Goal: Find specific page/section: Find specific page/section

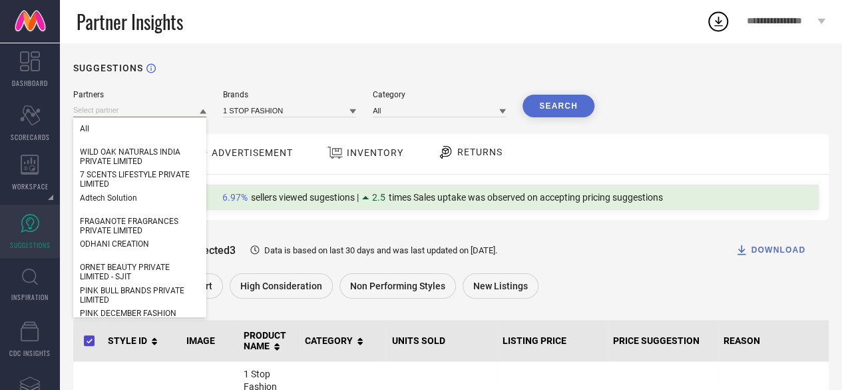
click at [154, 114] on input at bounding box center [139, 110] width 133 height 14
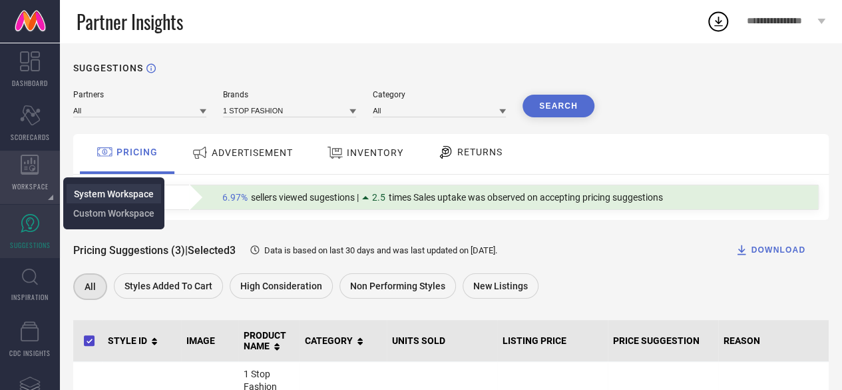
click at [91, 184] on li "System Workspace" at bounding box center [114, 193] width 95 height 19
click at [95, 191] on span "System Workspace" at bounding box center [114, 193] width 80 height 11
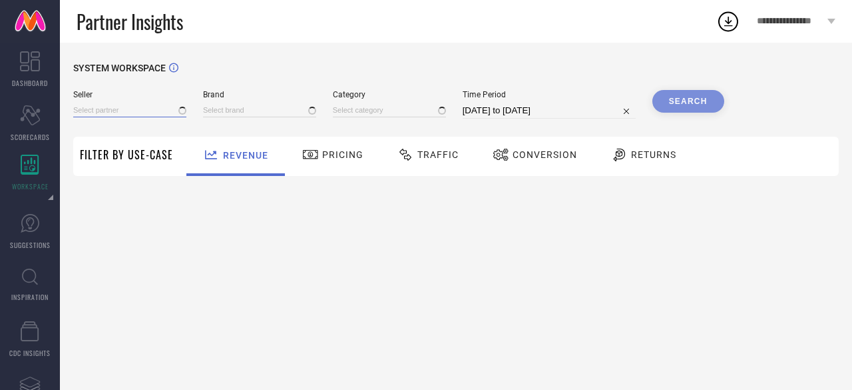
type input "1 STOP FASHION"
type input "All"
click at [123, 114] on input at bounding box center [129, 110] width 113 height 14
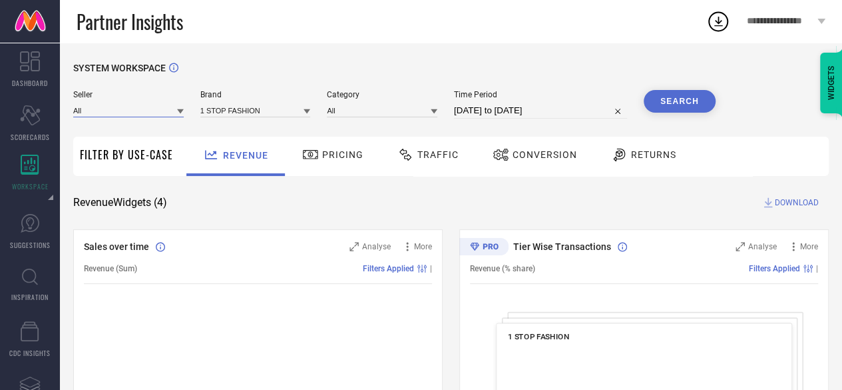
click at [123, 114] on input at bounding box center [128, 110] width 111 height 14
type input "Reban"
click at [123, 123] on div "[PERSON_NAME] DESIGN AND SOURCING SOLUTIONS PRIVATE LIMITED" at bounding box center [128, 142] width 111 height 51
click at [252, 115] on input at bounding box center [255, 110] width 111 height 14
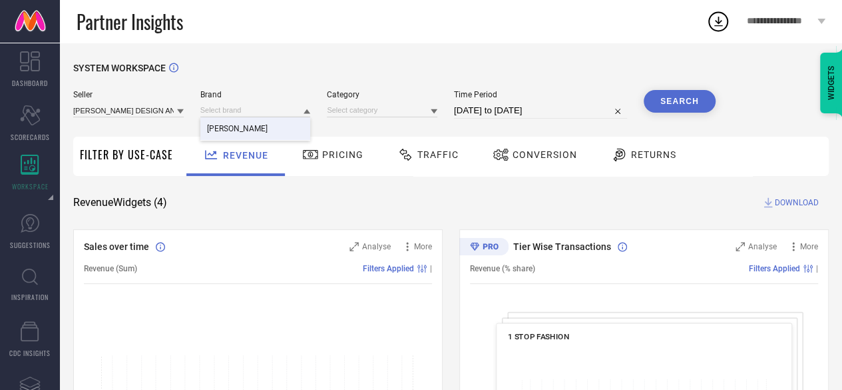
click at [248, 128] on span "[PERSON_NAME]" at bounding box center [237, 128] width 61 height 9
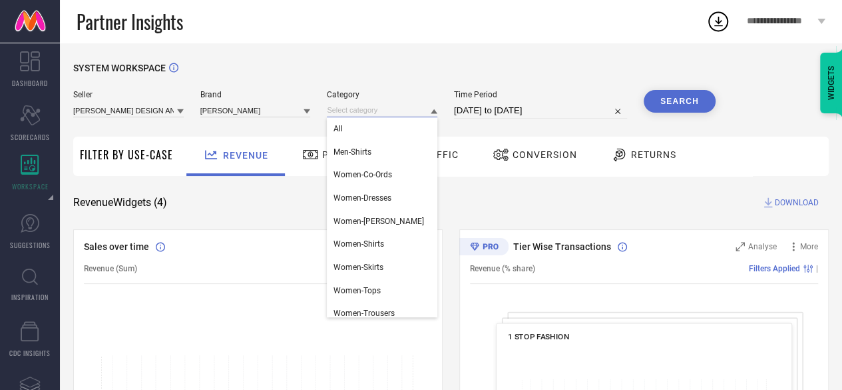
click at [378, 110] on input at bounding box center [382, 110] width 111 height 14
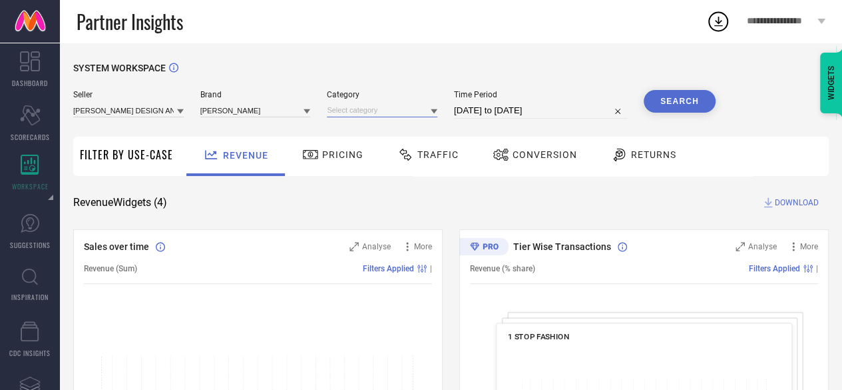
click at [378, 110] on input at bounding box center [382, 110] width 111 height 14
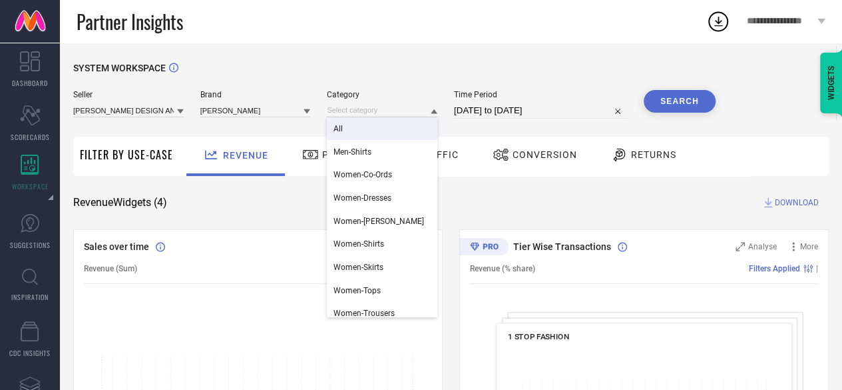
click at [372, 125] on div "All" at bounding box center [382, 128] width 111 height 23
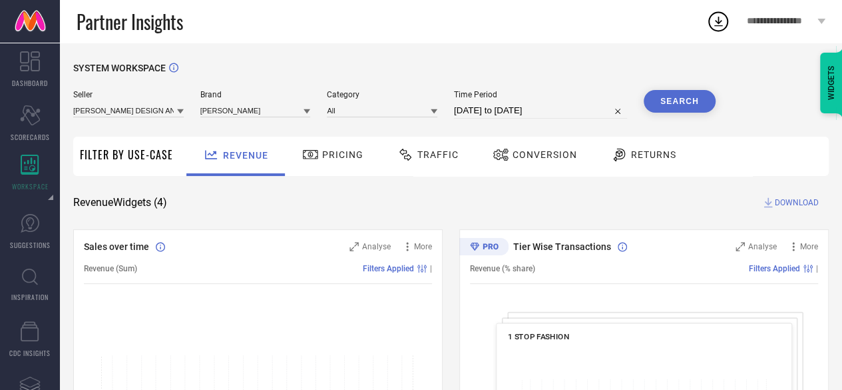
click at [679, 103] on button "Search" at bounding box center [680, 101] width 72 height 23
click at [316, 147] on icon at bounding box center [310, 155] width 17 height 16
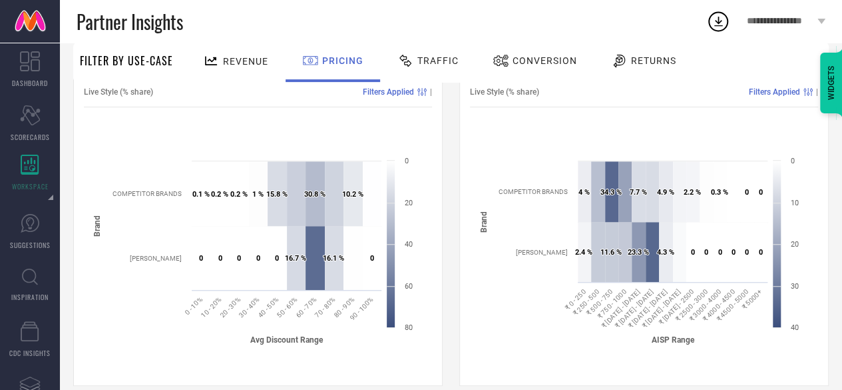
scroll to position [177, 0]
